Goal: Download file/media

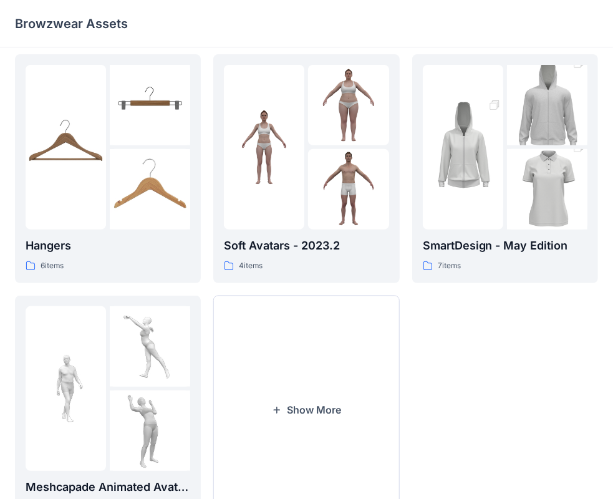
scroll to position [309, 0]
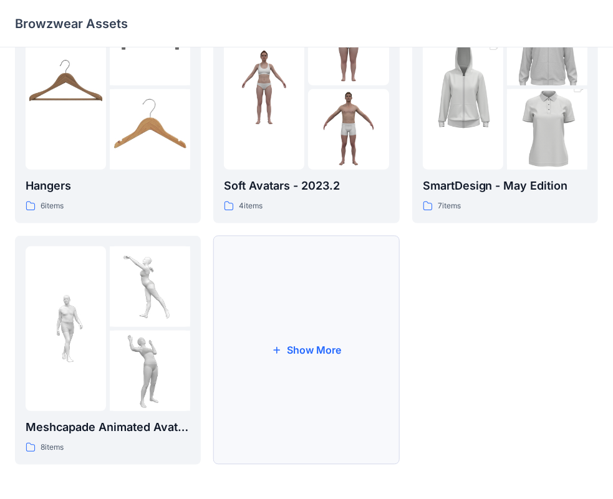
click at [307, 348] on button "Show More" at bounding box center [306, 350] width 186 height 229
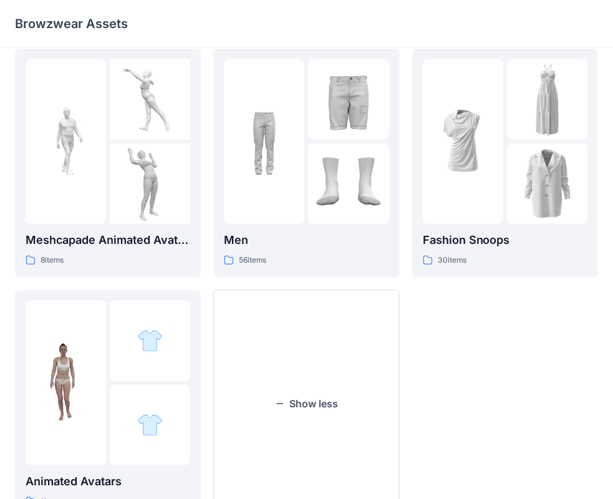
scroll to position [552, 0]
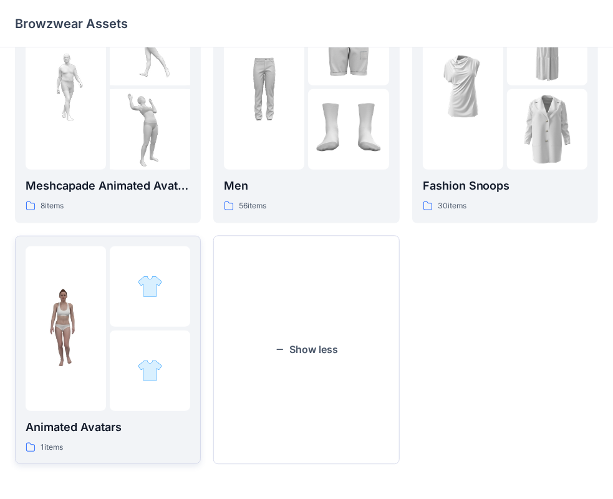
click at [58, 331] on img at bounding box center [66, 328] width 80 height 80
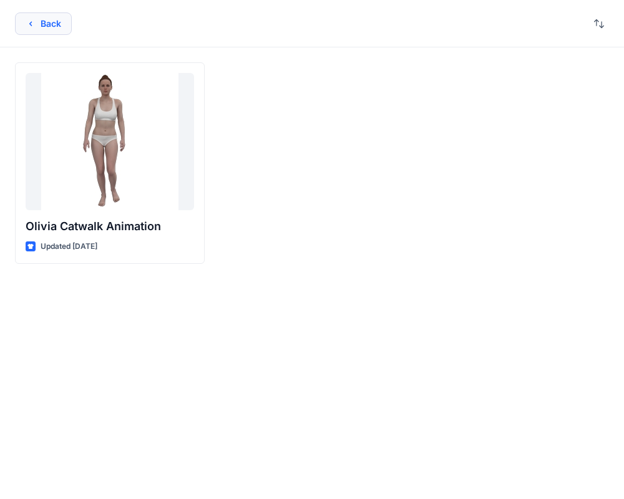
click at [29, 25] on icon "button" at bounding box center [31, 24] width 10 height 10
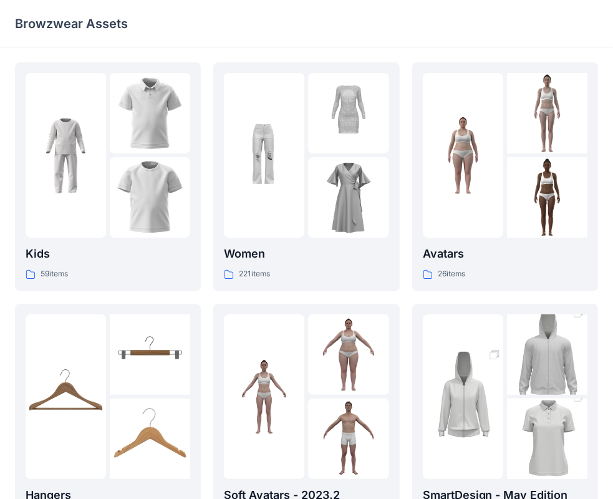
scroll to position [62, 0]
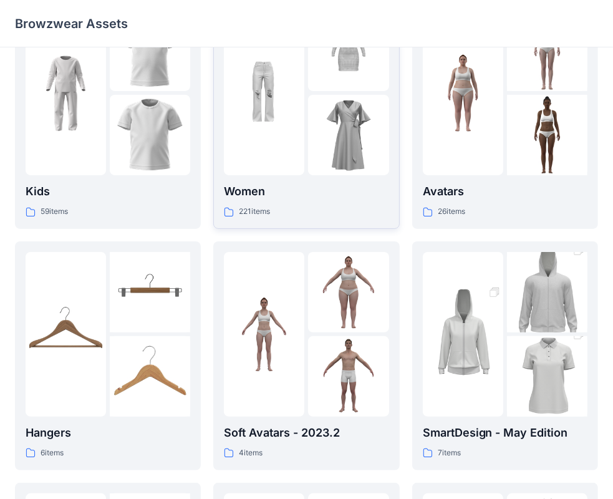
click at [244, 192] on p "Women" at bounding box center [306, 191] width 165 height 17
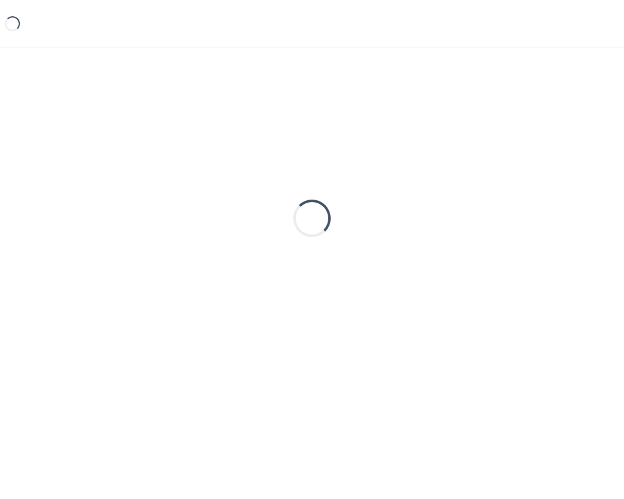
click at [243, 193] on div "Loading..." at bounding box center [312, 218] width 594 height 312
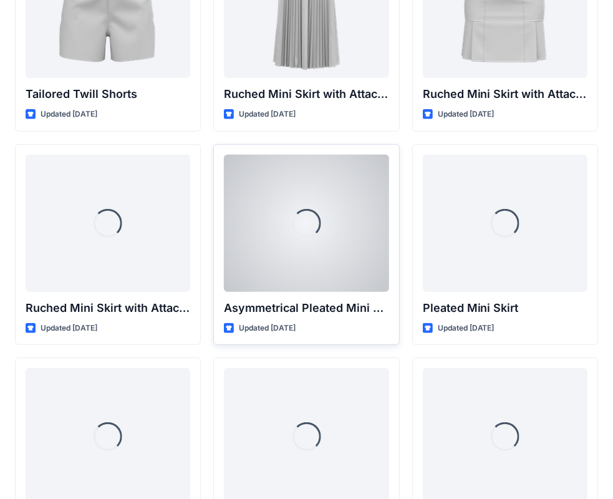
scroll to position [3588, 0]
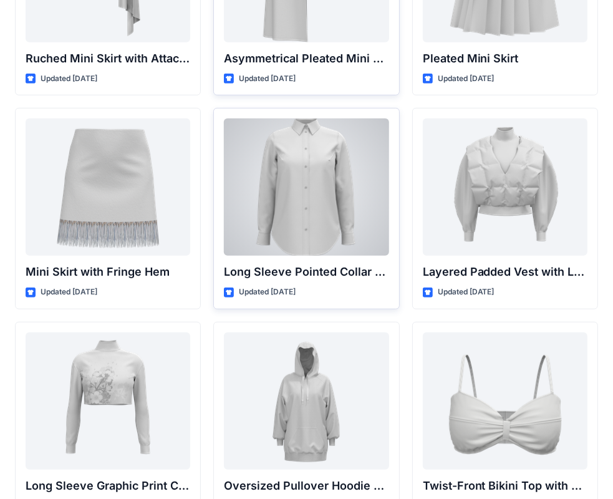
click at [290, 196] on div at bounding box center [306, 187] width 165 height 137
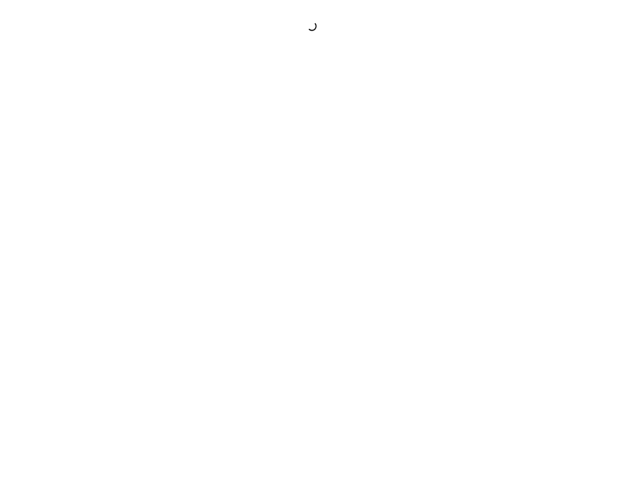
click at [290, 196] on div at bounding box center [312, 249] width 624 height 499
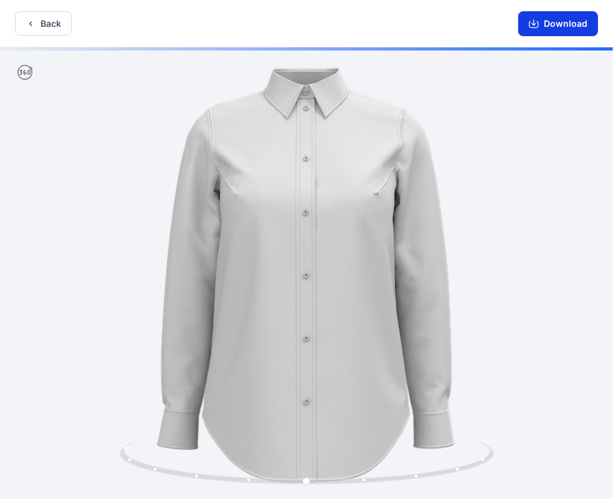
click at [571, 22] on button "Download" at bounding box center [559, 23] width 80 height 25
click at [570, 21] on button "Download" at bounding box center [559, 23] width 80 height 25
click at [31, 23] on icon "button" at bounding box center [31, 24] width 10 height 10
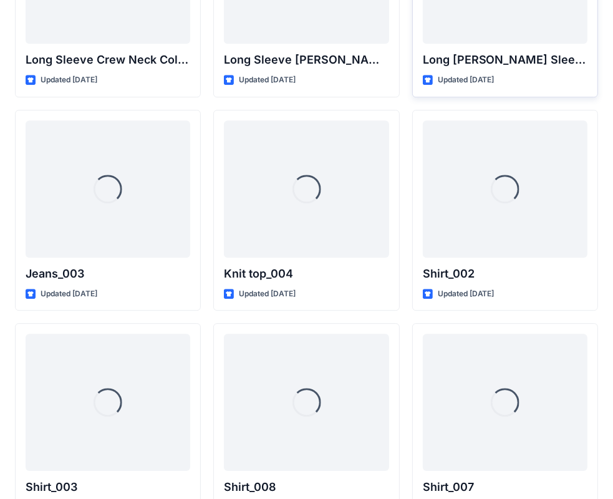
scroll to position [5359, 0]
